Goal: Task Accomplishment & Management: Manage account settings

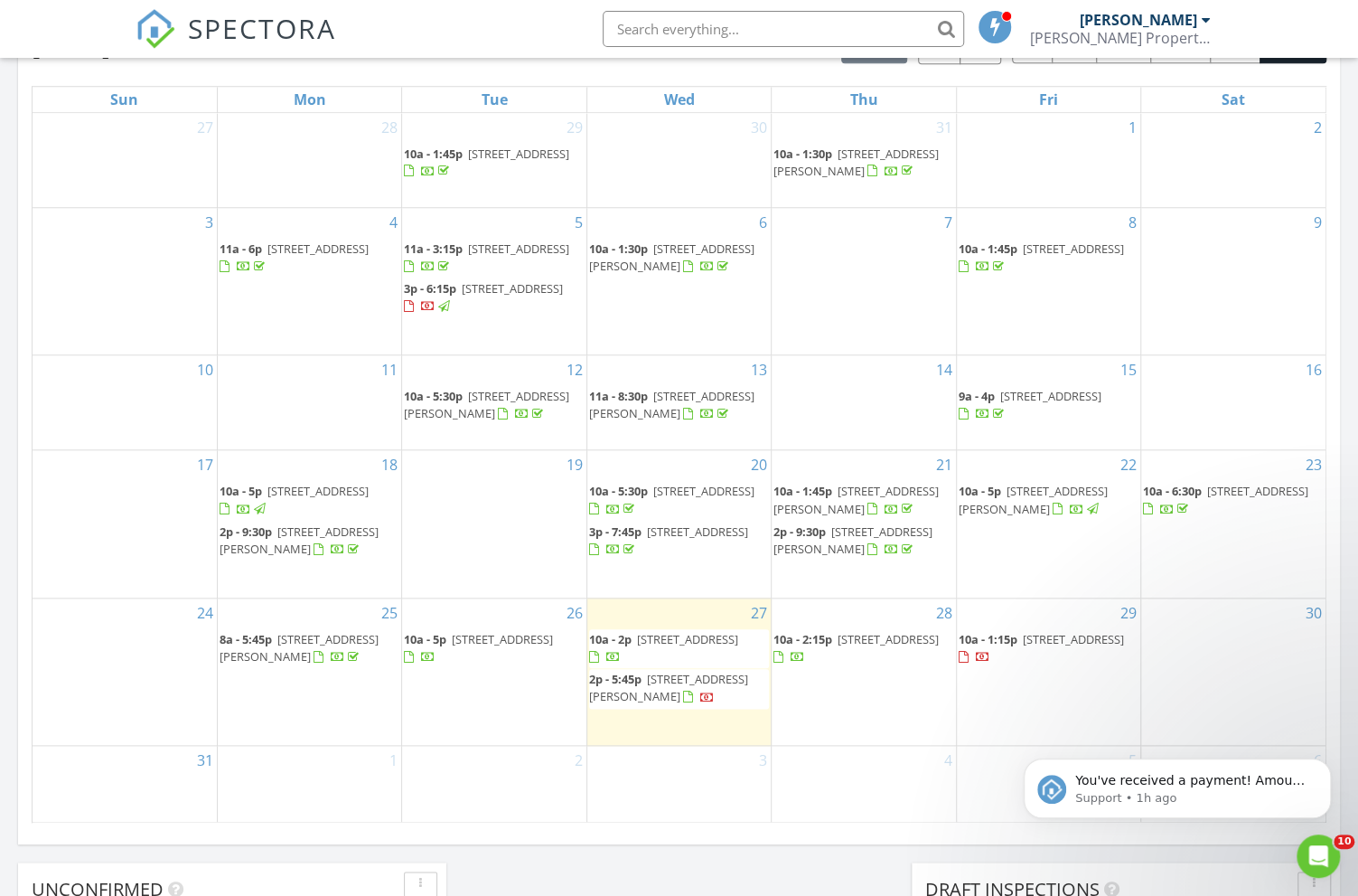
scroll to position [839, 0]
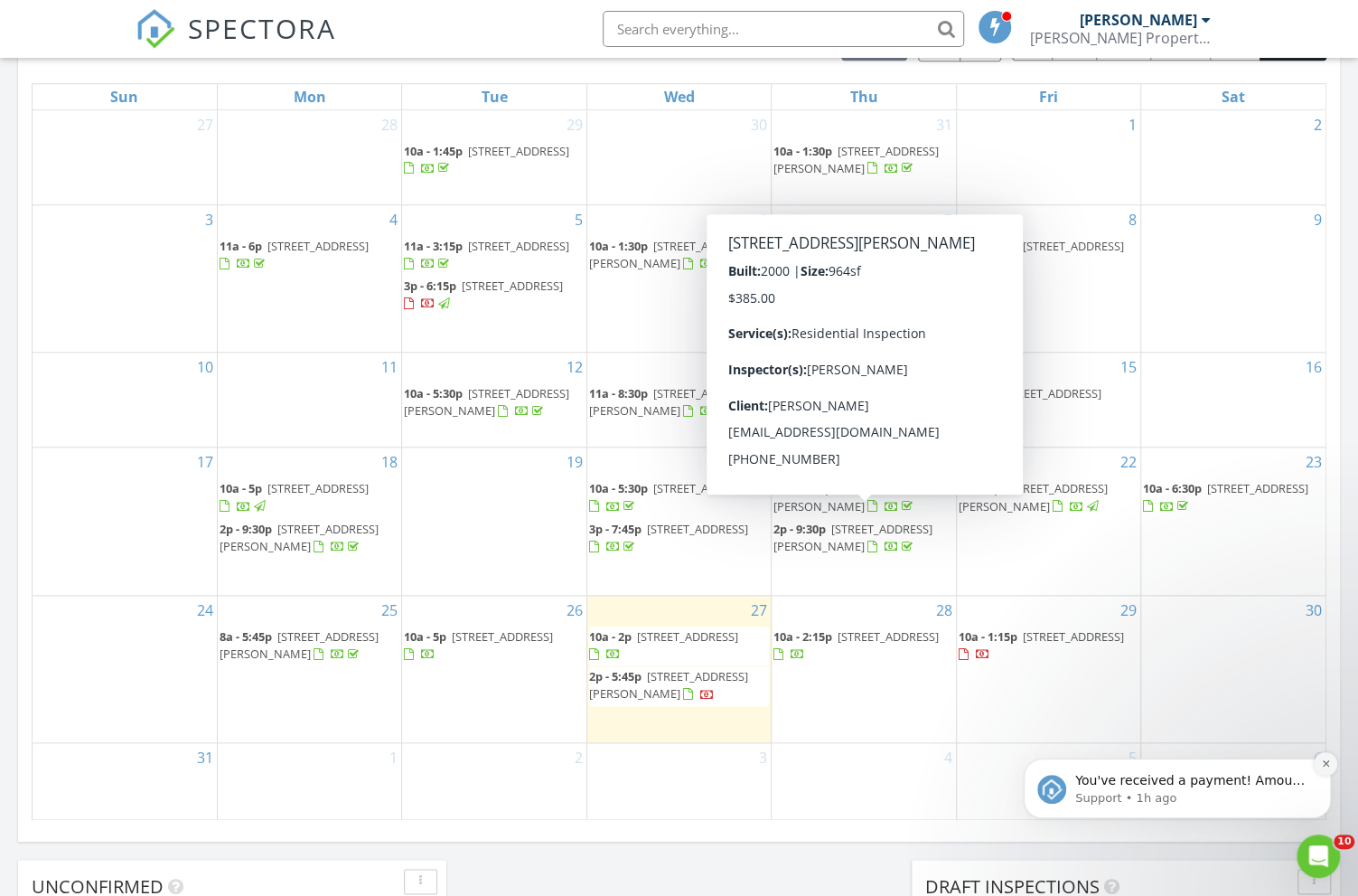
click at [1325, 766] on icon "Dismiss notification" at bounding box center [1326, 763] width 10 height 10
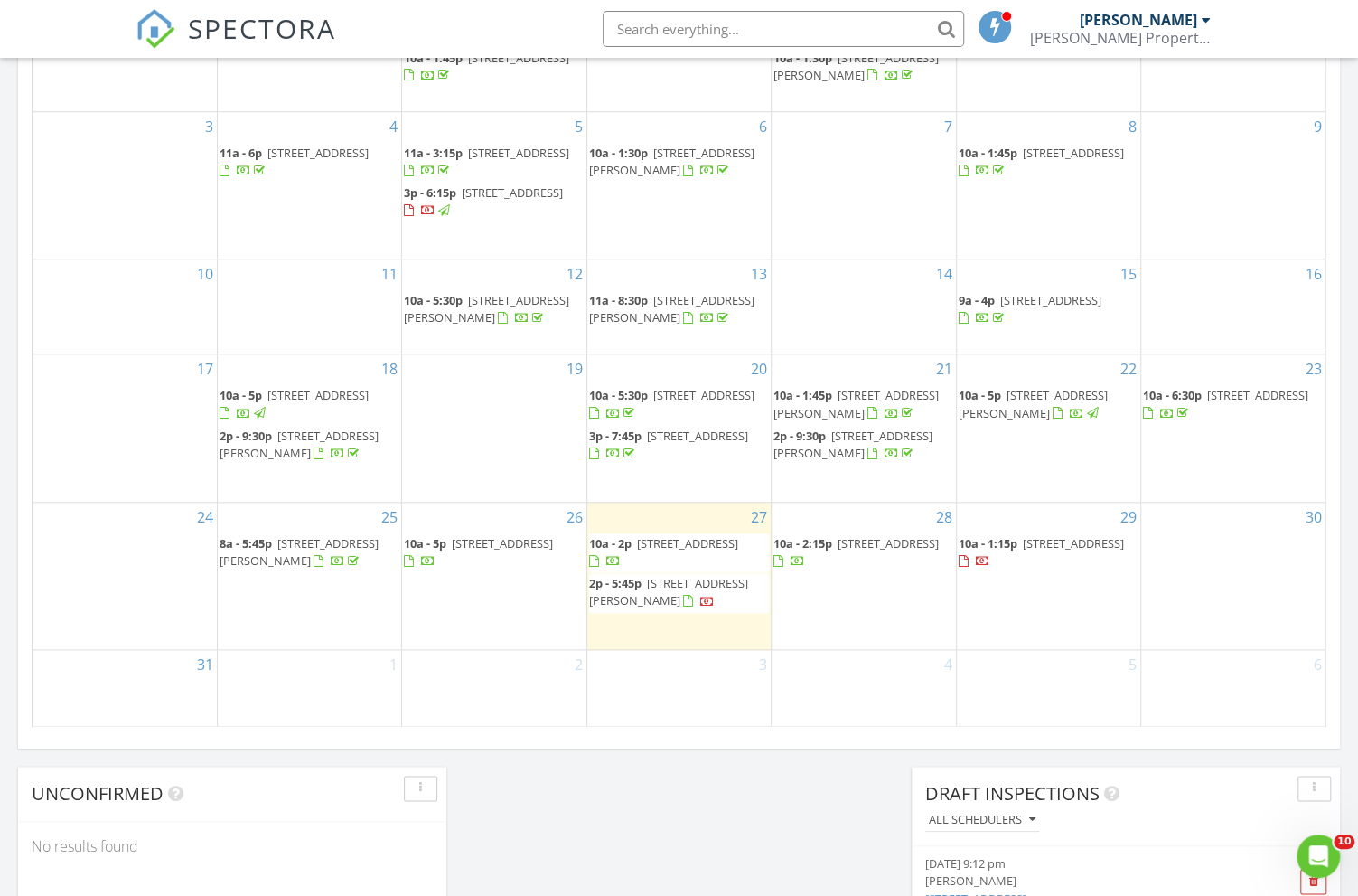
scroll to position [934, 0]
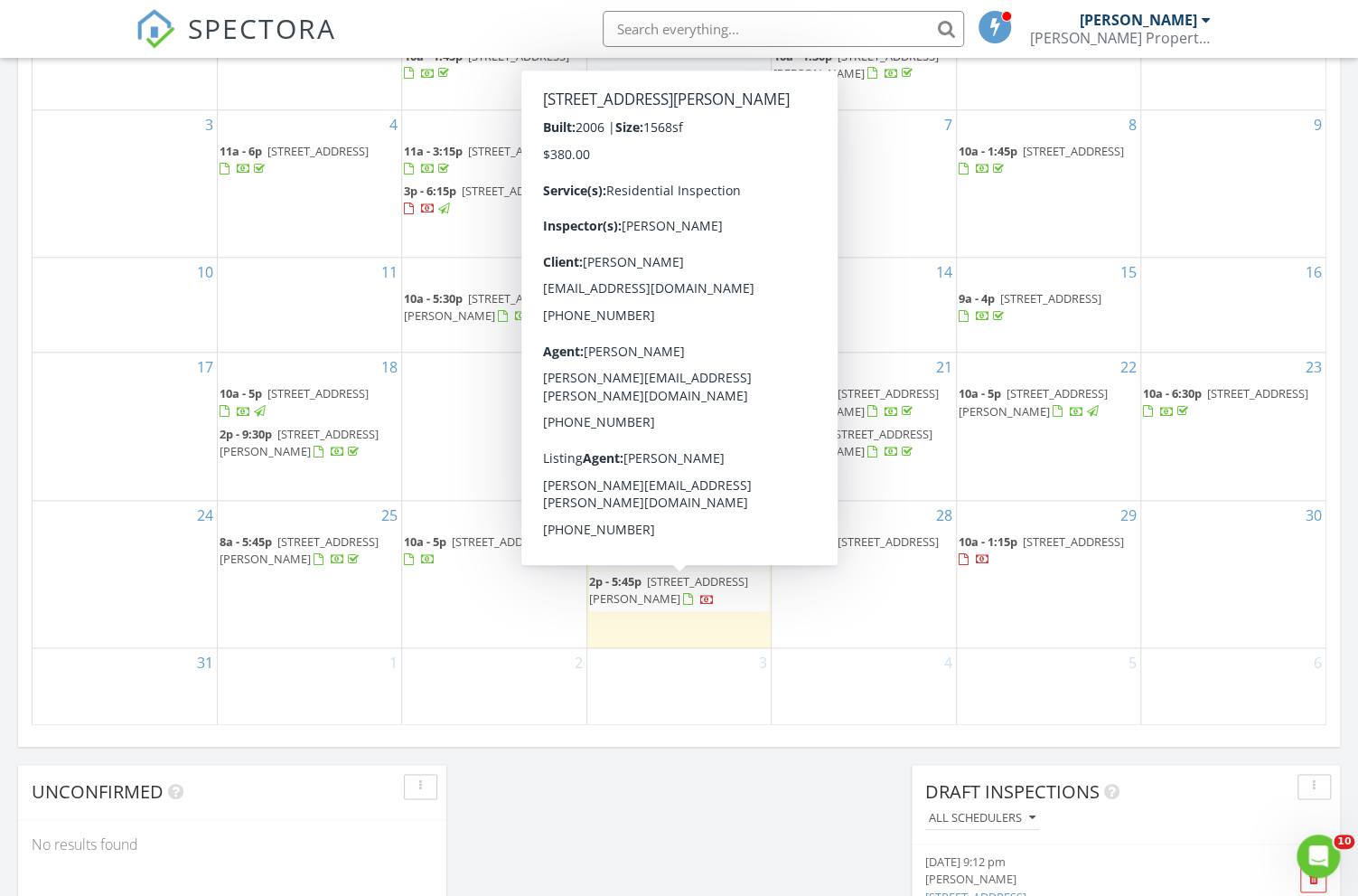
click at [675, 591] on span "2192 Slack Rd, Hodgenville 42748" at bounding box center [668, 589] width 159 height 33
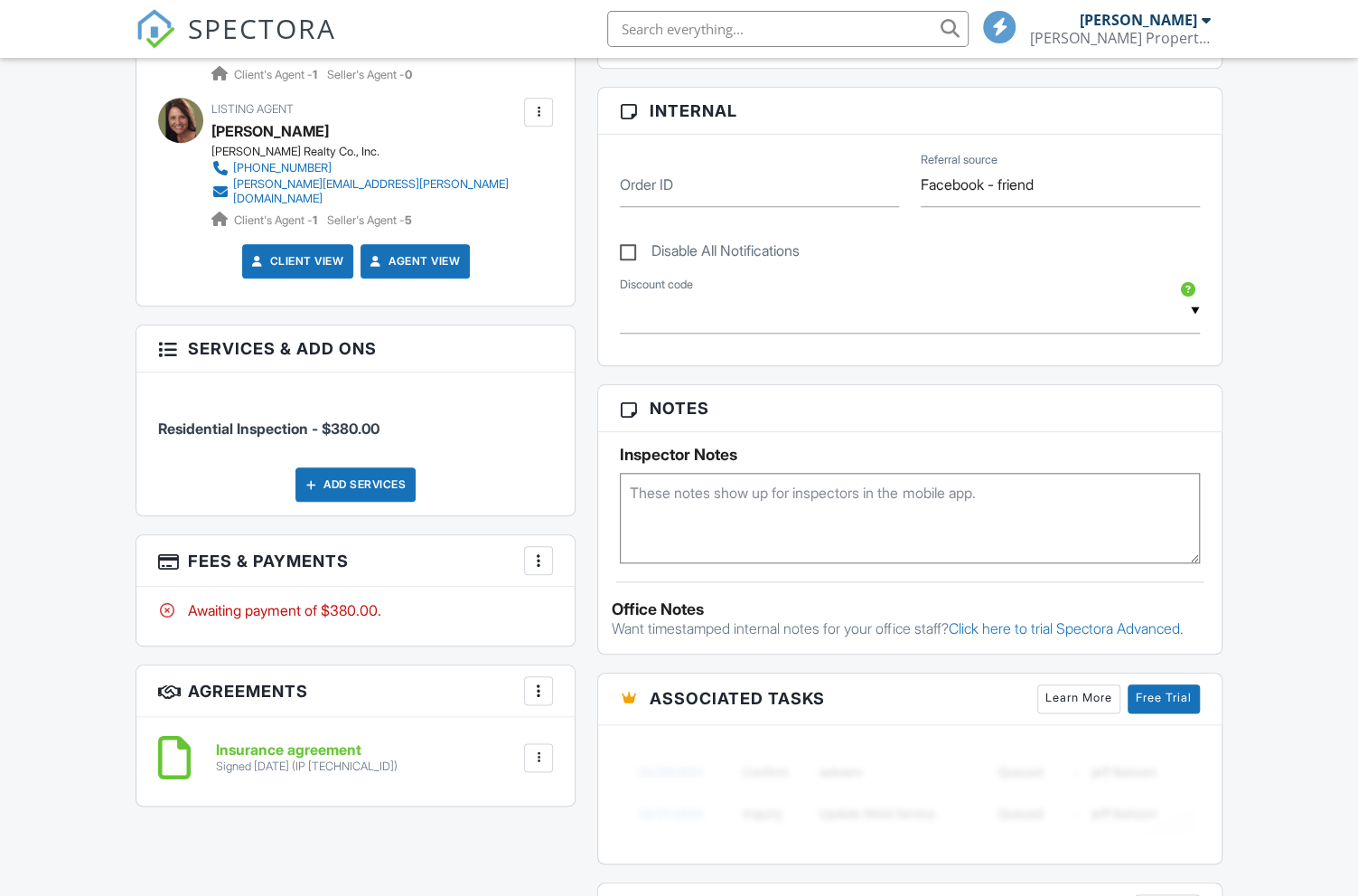
click at [536, 551] on div at bounding box center [538, 560] width 18 height 18
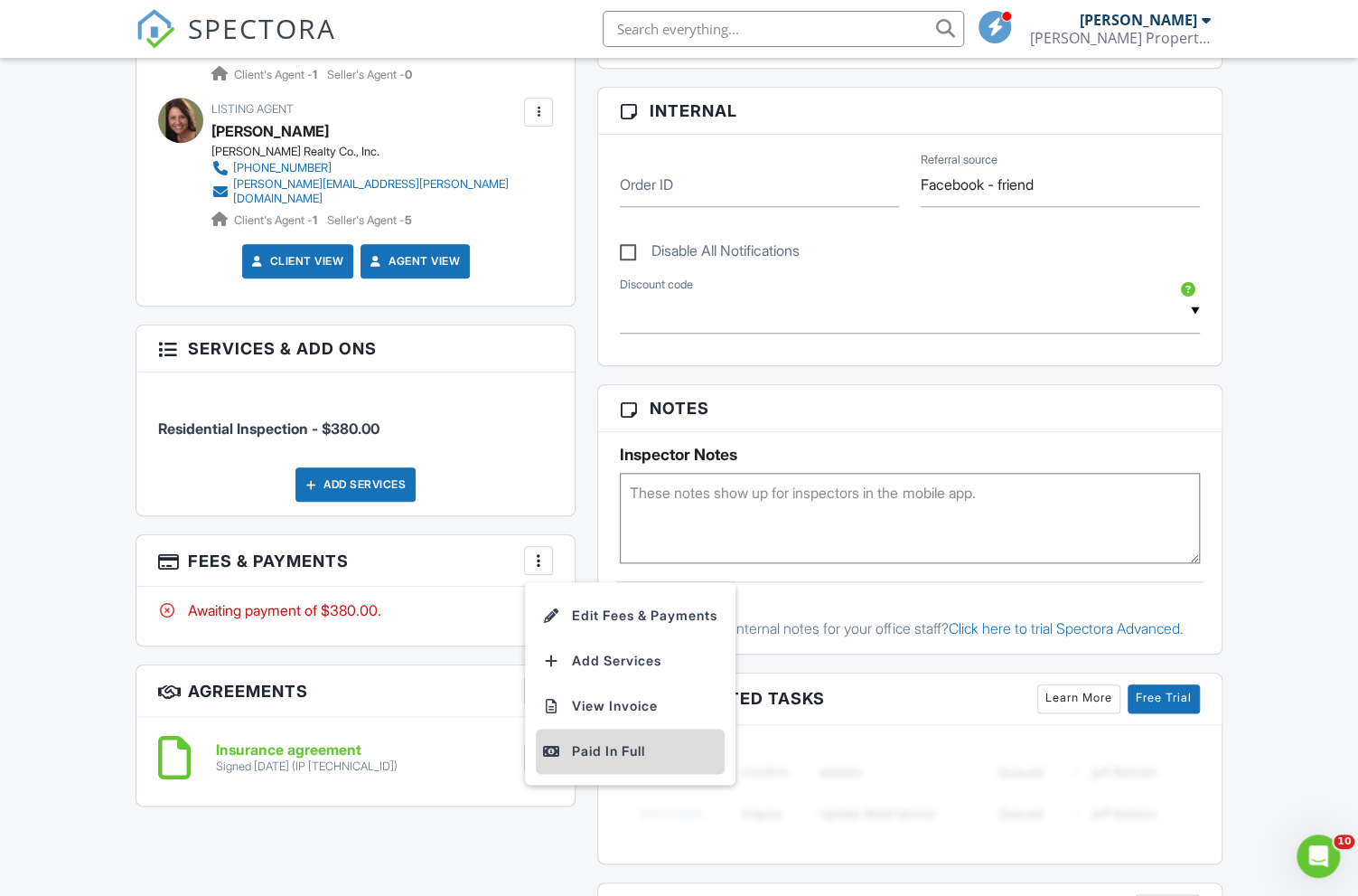
click at [591, 740] on div "Paid In Full" at bounding box center [630, 750] width 175 height 21
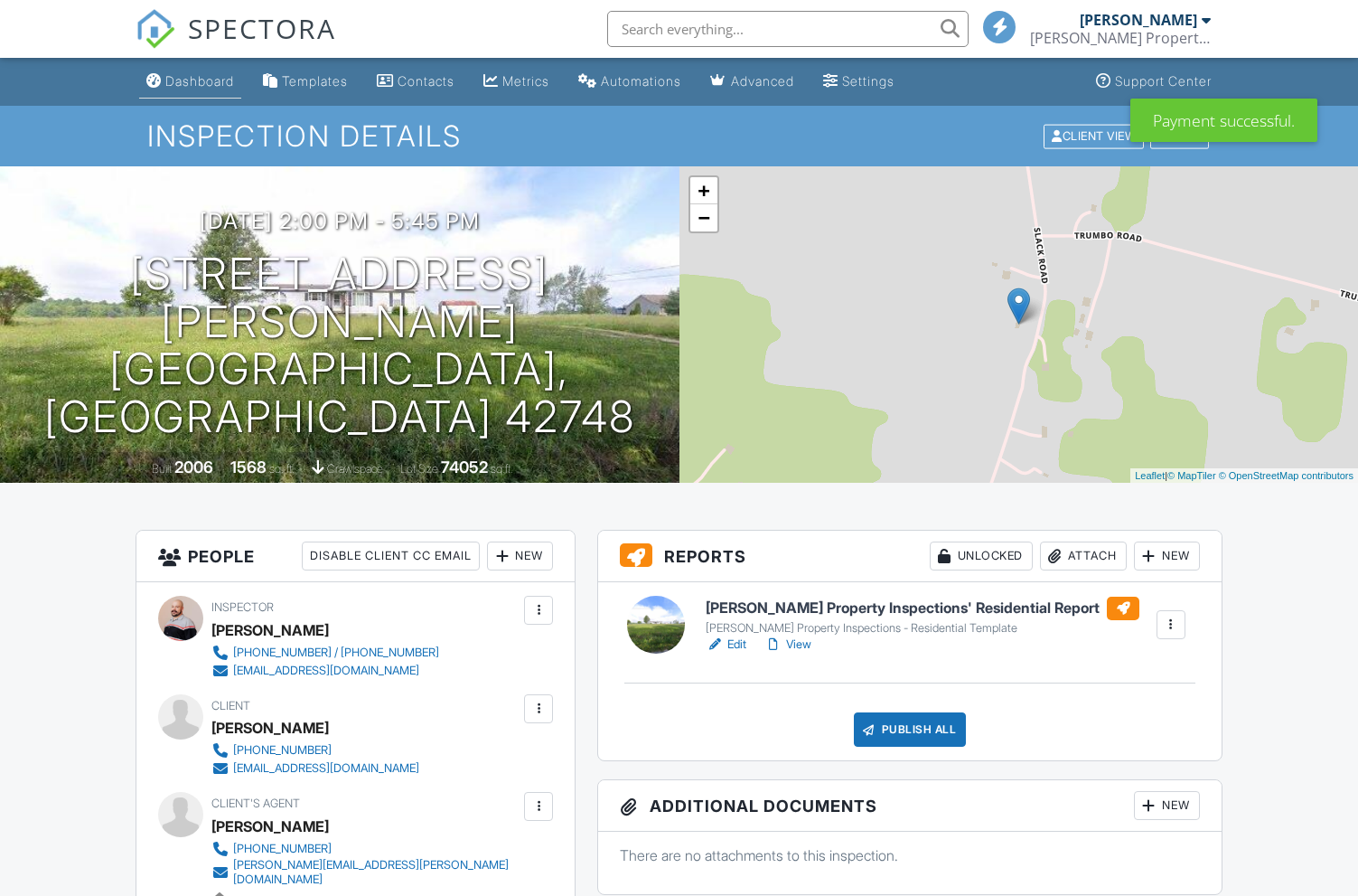
click at [191, 73] on div "Dashboard" at bounding box center [200, 81] width 69 height 16
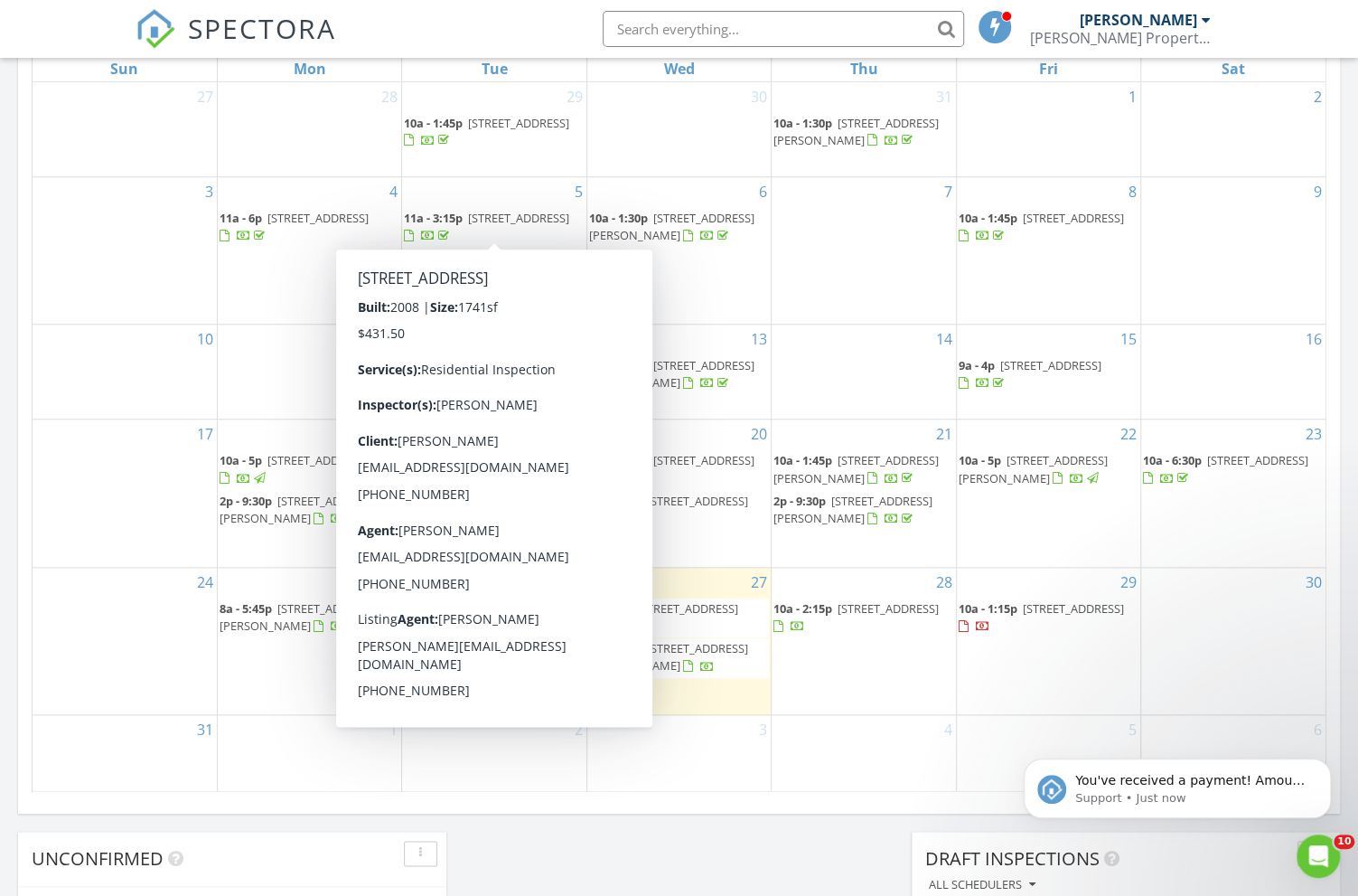
scroll to position [879, 0]
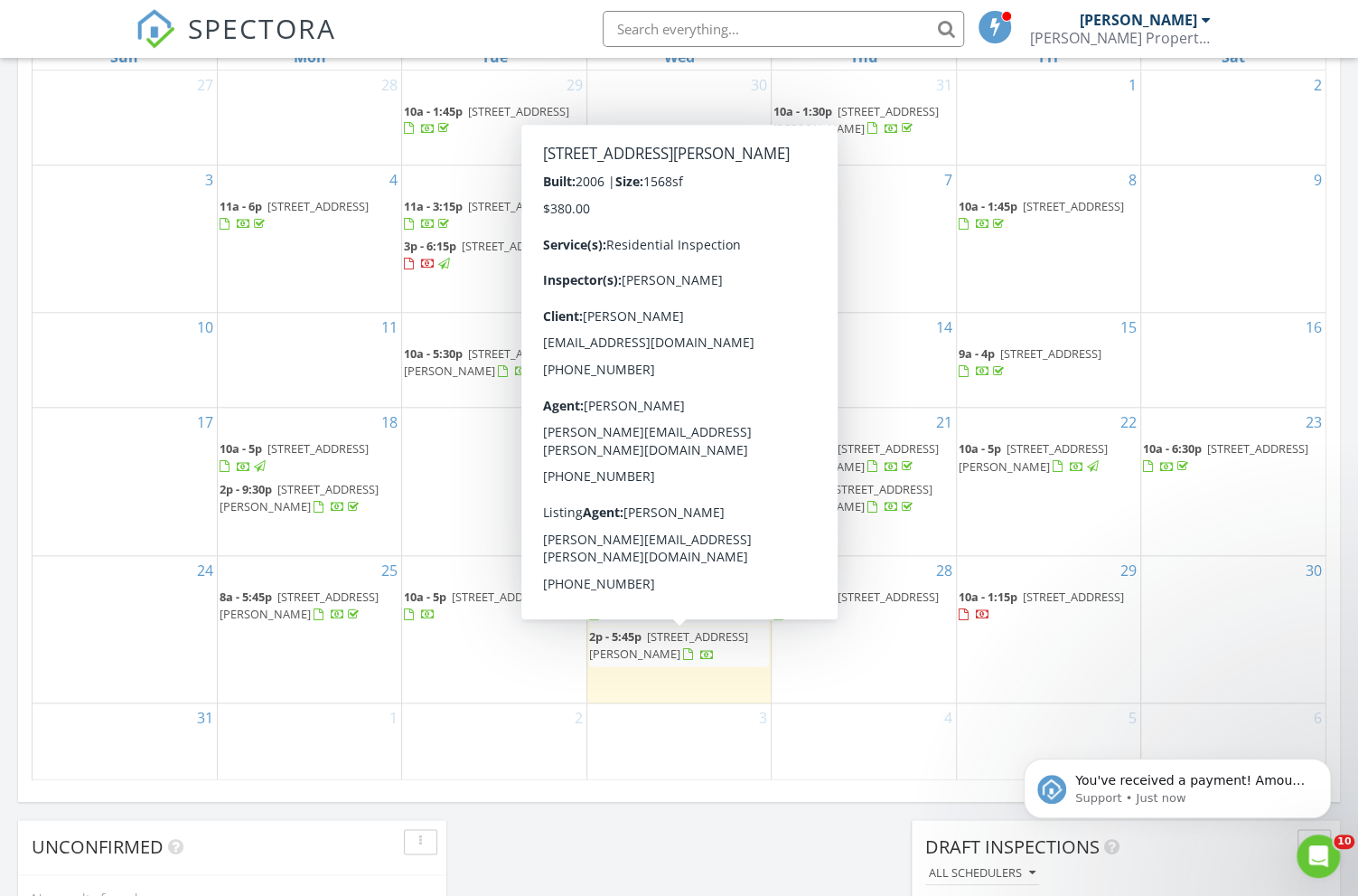
click at [494, 675] on div "26 10a - 5p 209 Bell Ave, Campbellsville 42718" at bounding box center [494, 629] width 183 height 147
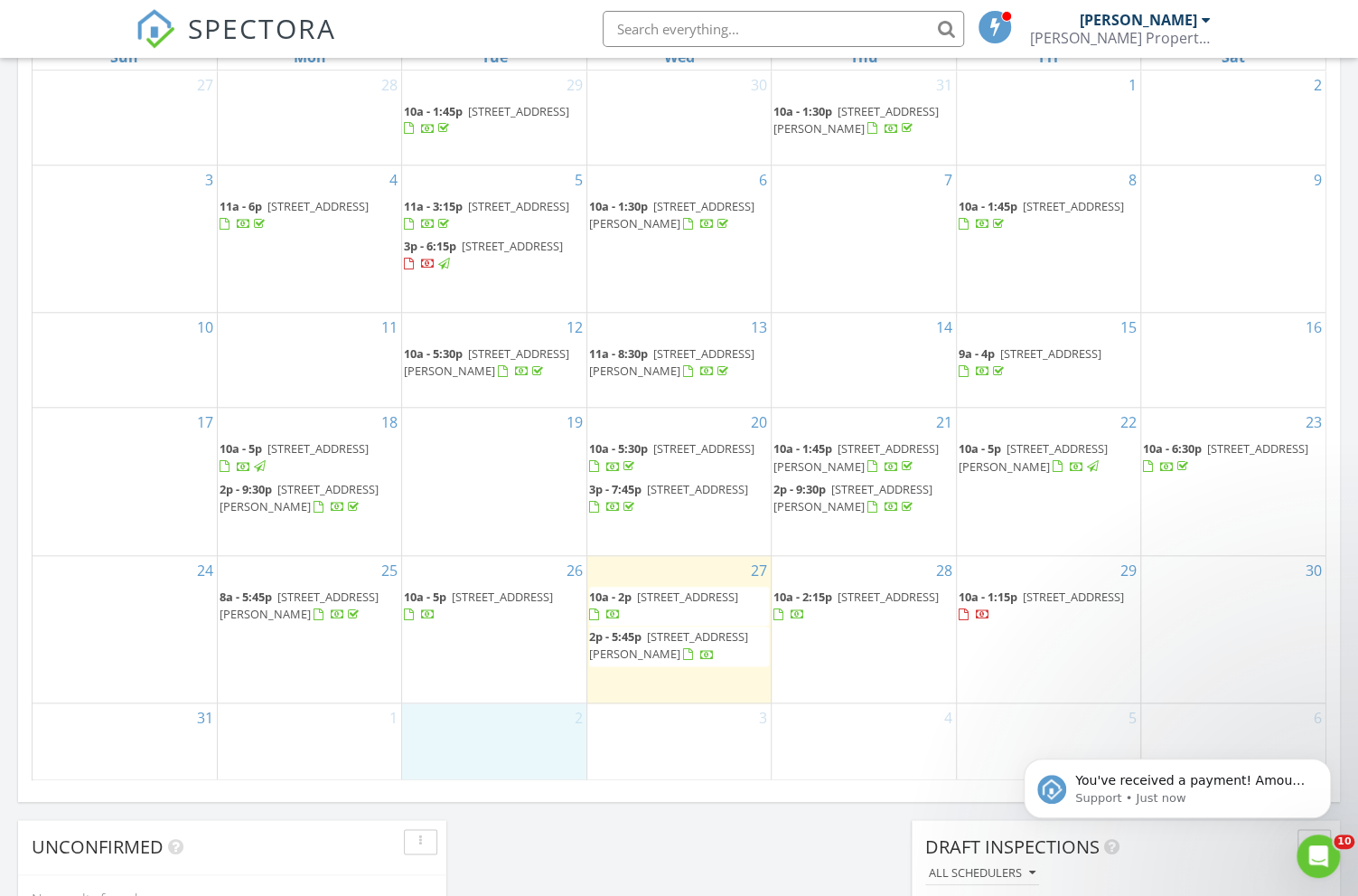
click at [487, 739] on div "2" at bounding box center [494, 741] width 183 height 77
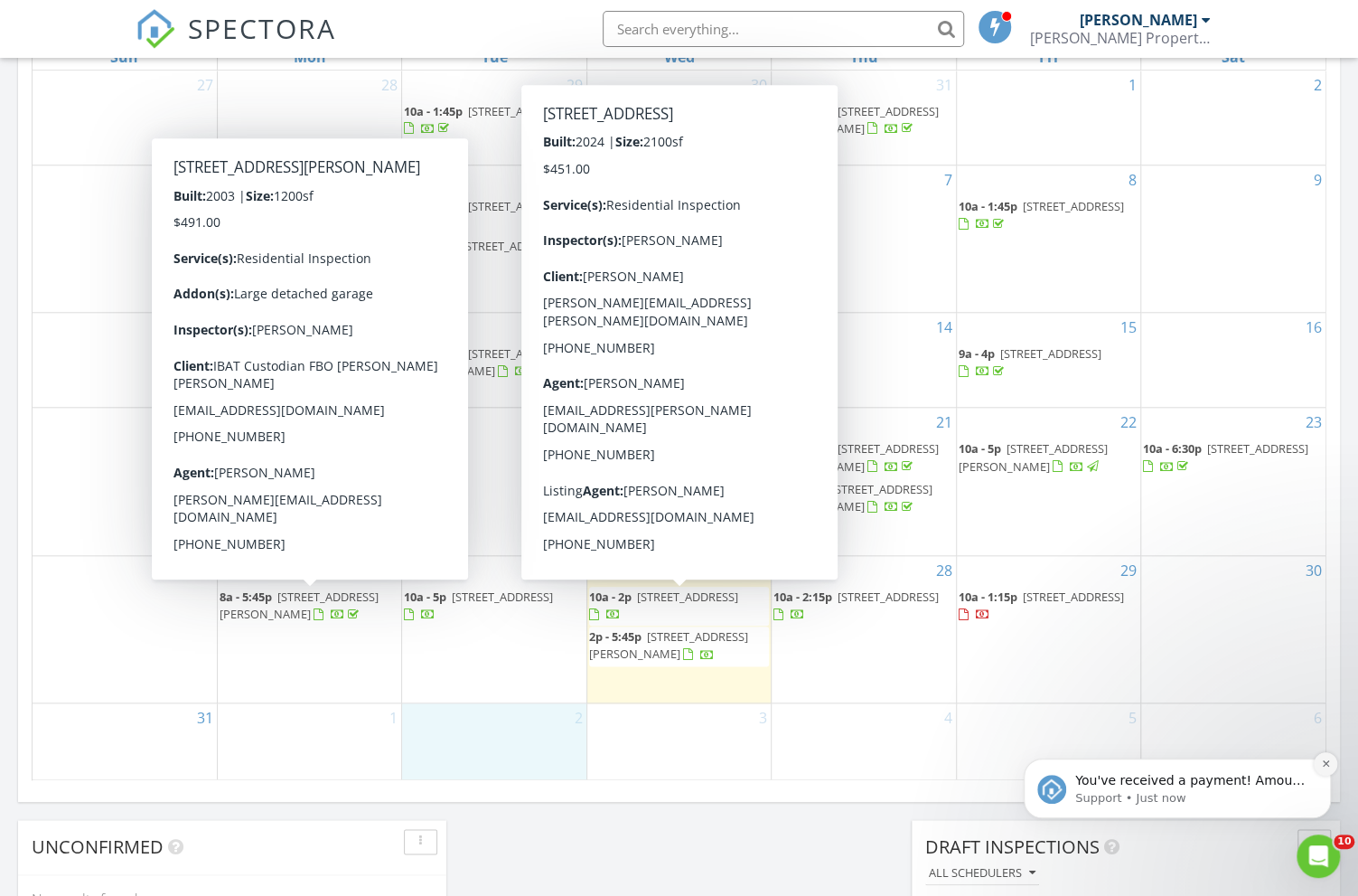
click at [1332, 764] on button "Dismiss notification" at bounding box center [1325, 763] width 23 height 23
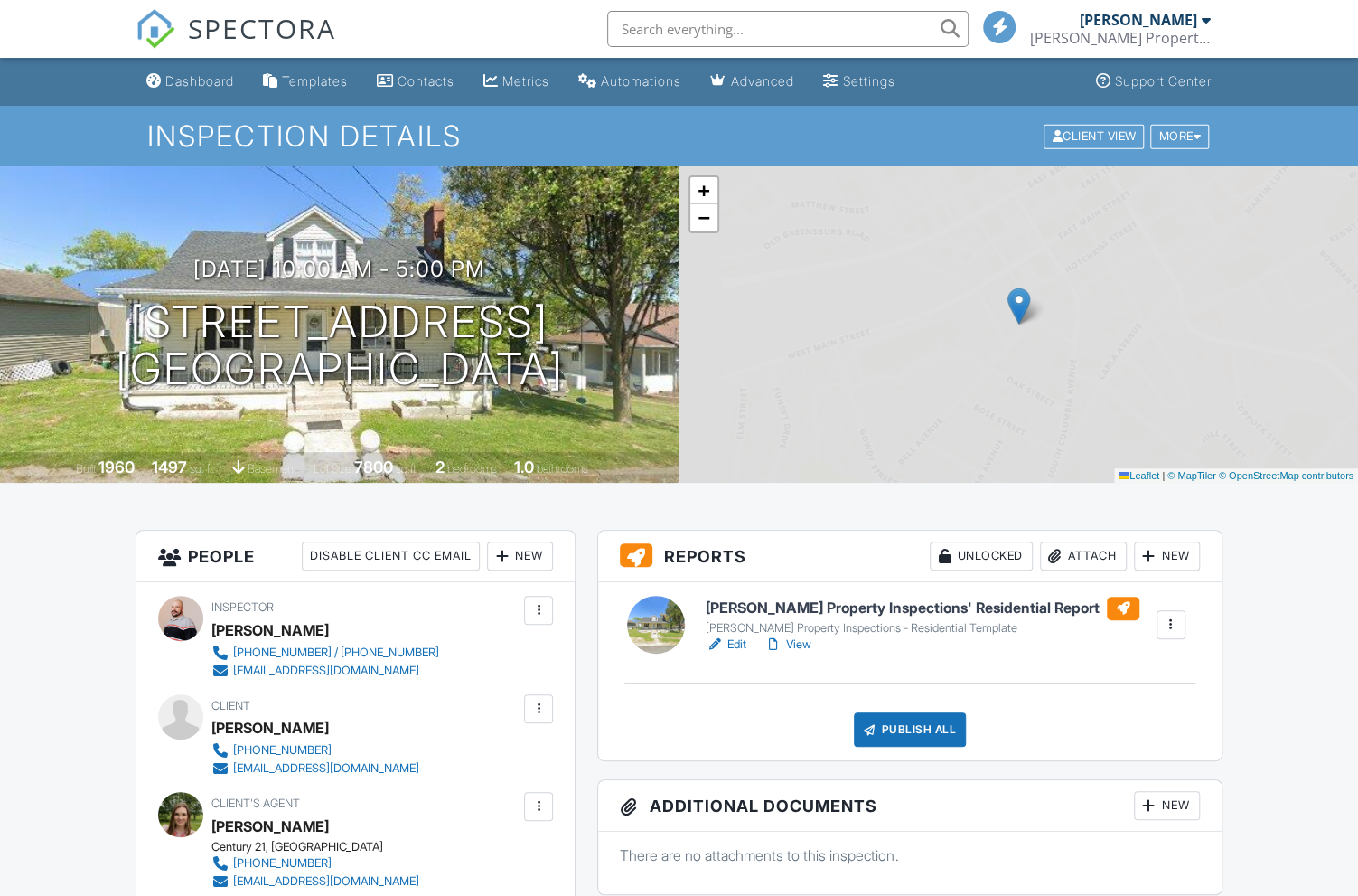
click at [734, 638] on link "Edit" at bounding box center [726, 644] width 41 height 18
